Goal: Use online tool/utility

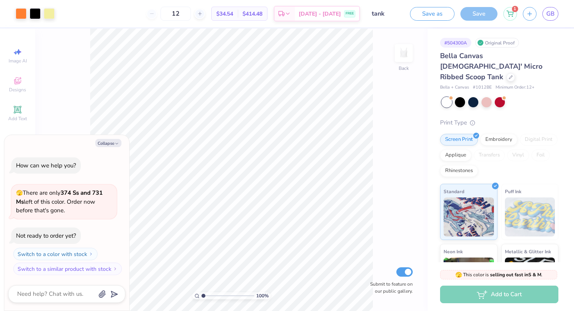
type textarea "x"
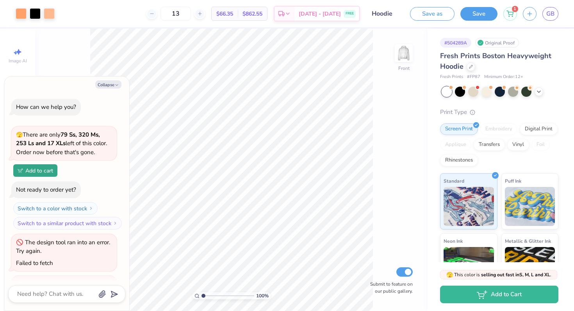
scroll to position [413, 0]
